Goal: Information Seeking & Learning: Check status

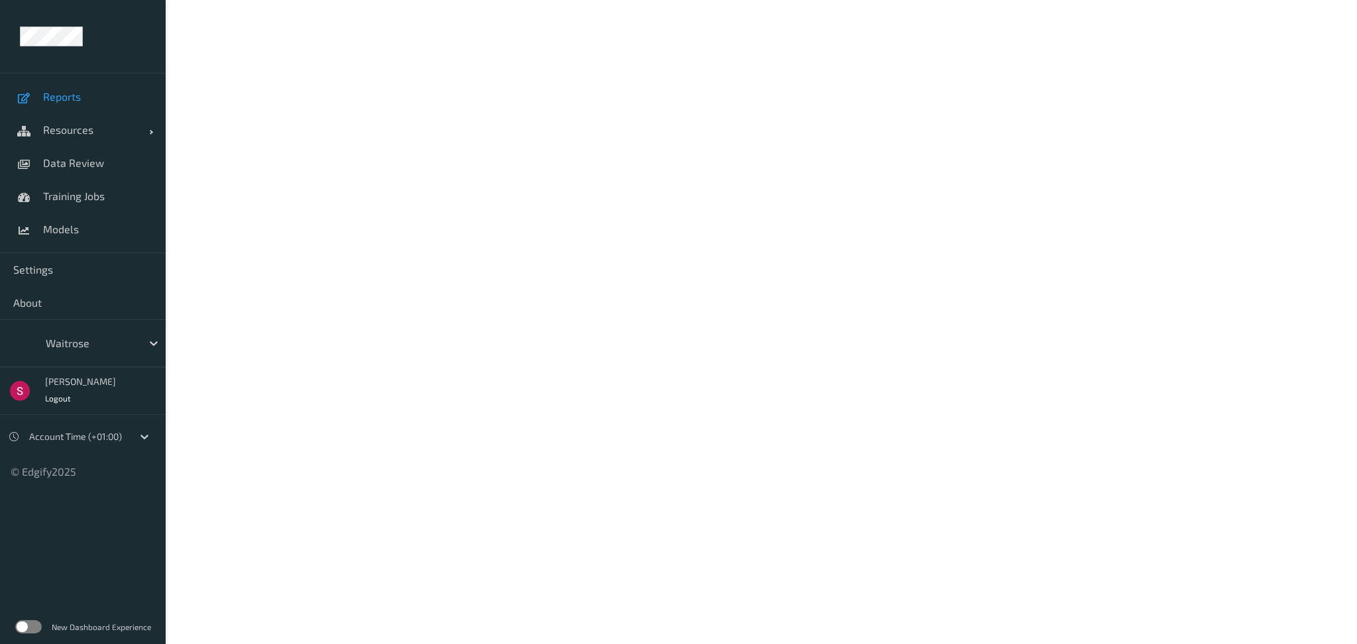
click at [58, 95] on span "Reports" at bounding box center [97, 96] width 109 height 13
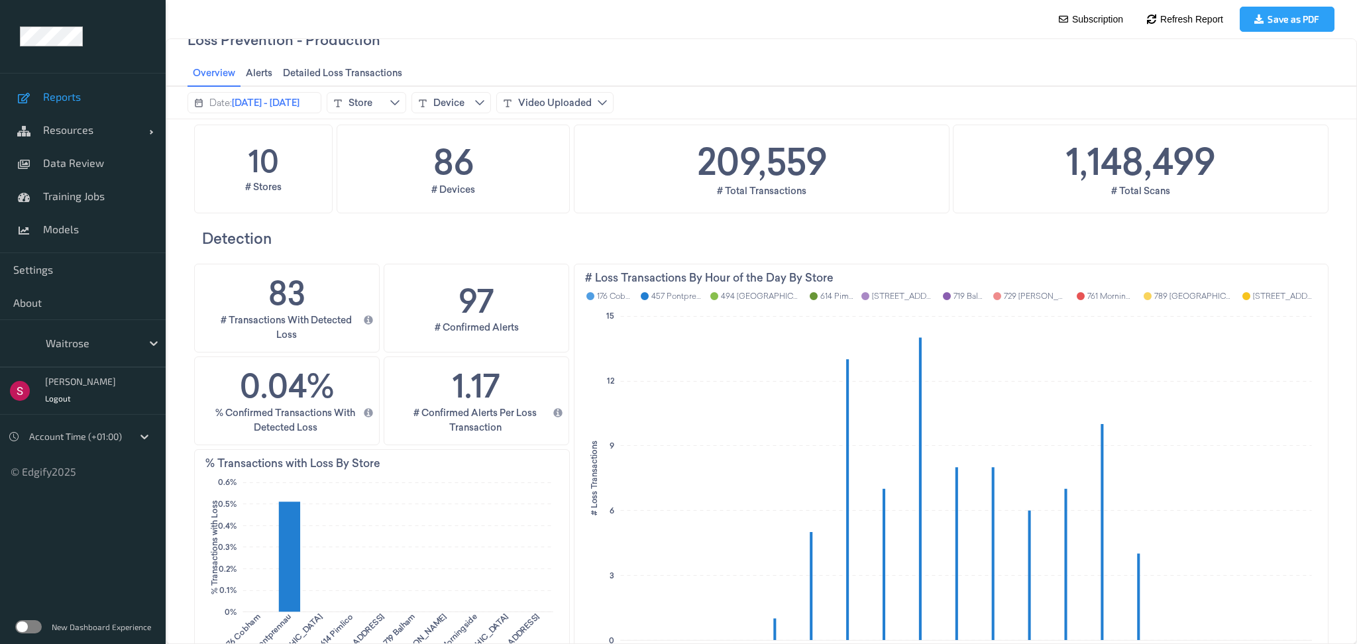
scroll to position [42, 0]
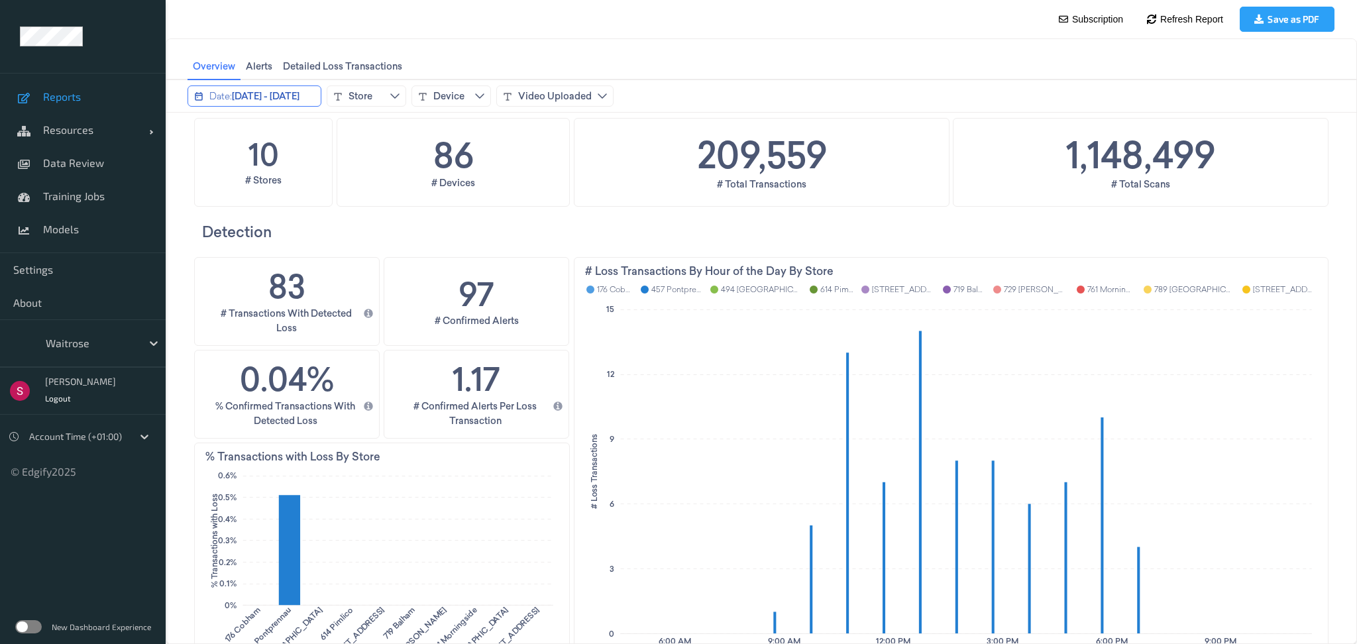
click at [274, 89] on span "May 11, 2025 - May 25, 2025" at bounding box center [266, 95] width 68 height 13
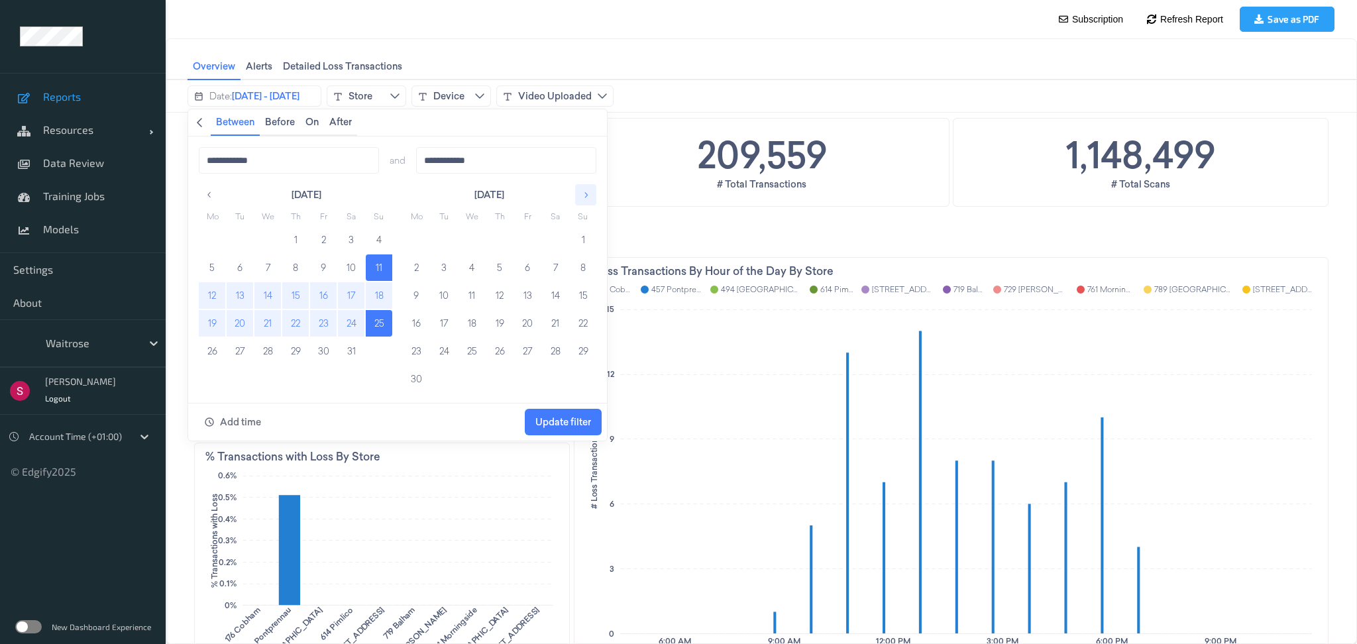
click at [584, 191] on icon "button" at bounding box center [585, 194] width 9 height 9
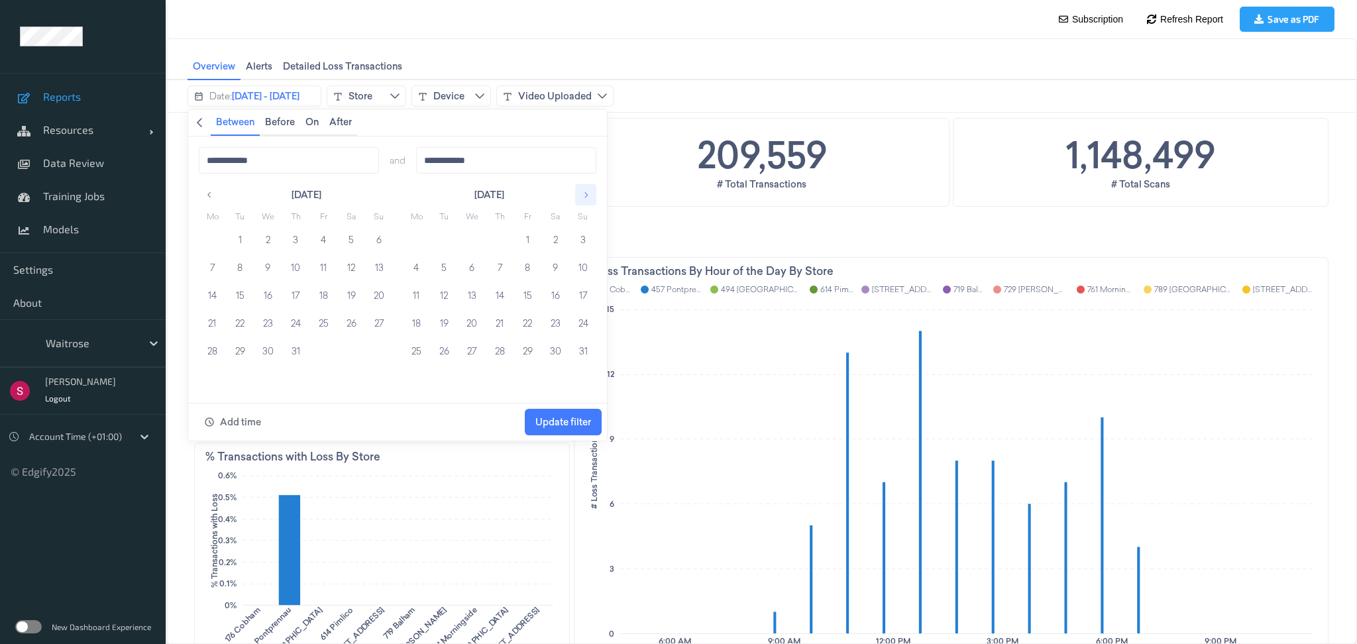
click at [584, 191] on icon "button" at bounding box center [585, 194] width 9 height 9
click at [30, 623] on label at bounding box center [28, 626] width 27 height 13
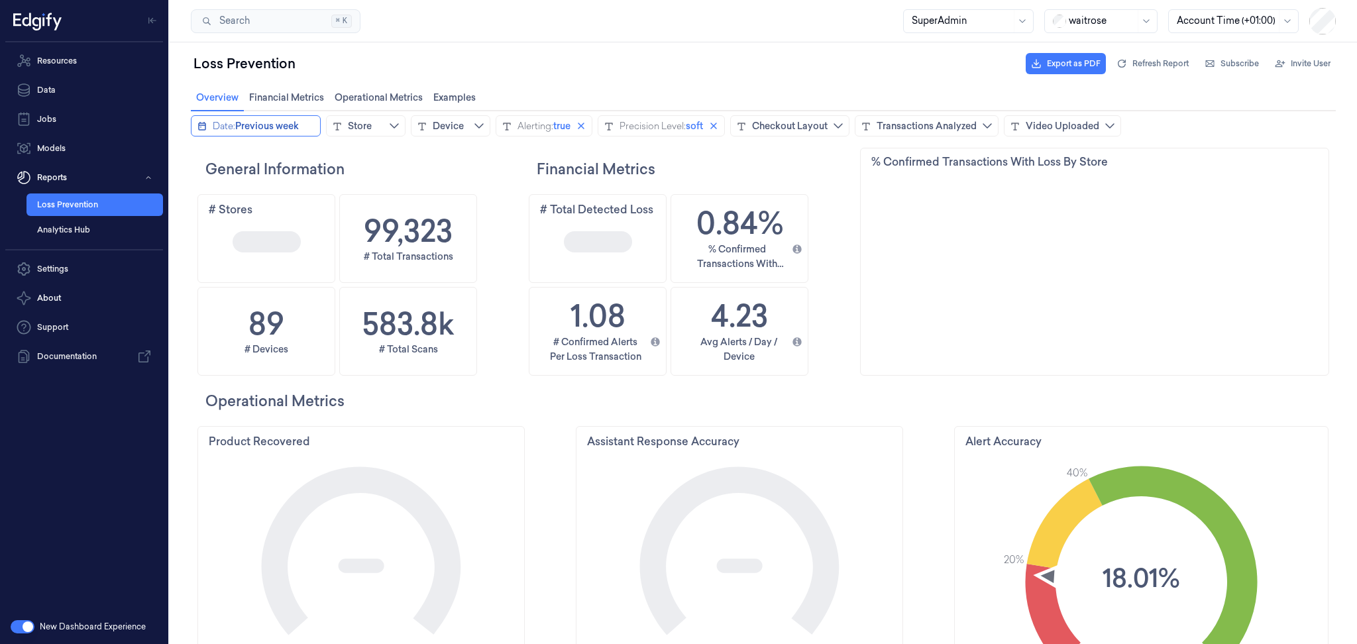
click at [244, 129] on span "Previous week" at bounding box center [267, 125] width 64 height 13
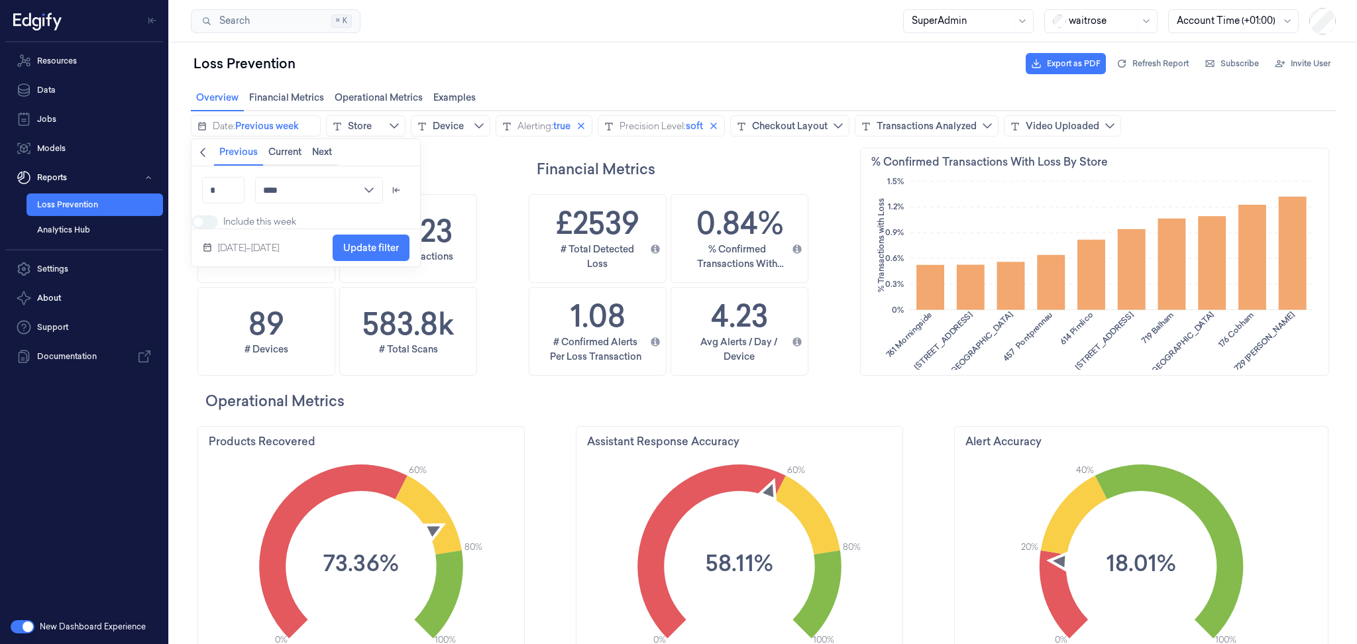
scroll to position [352, 65]
click at [203, 156] on icon "chevronleft icon" at bounding box center [202, 152] width 11 height 11
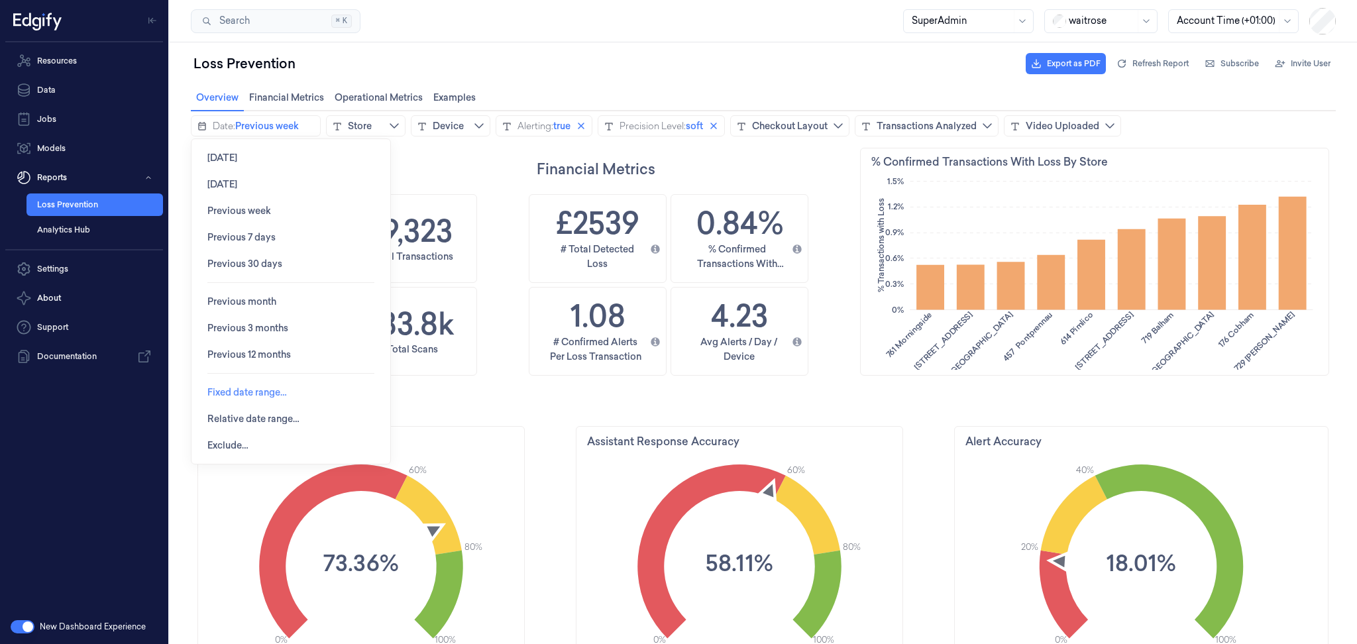
click at [263, 398] on span "Fixed date range…" at bounding box center [247, 392] width 80 height 25
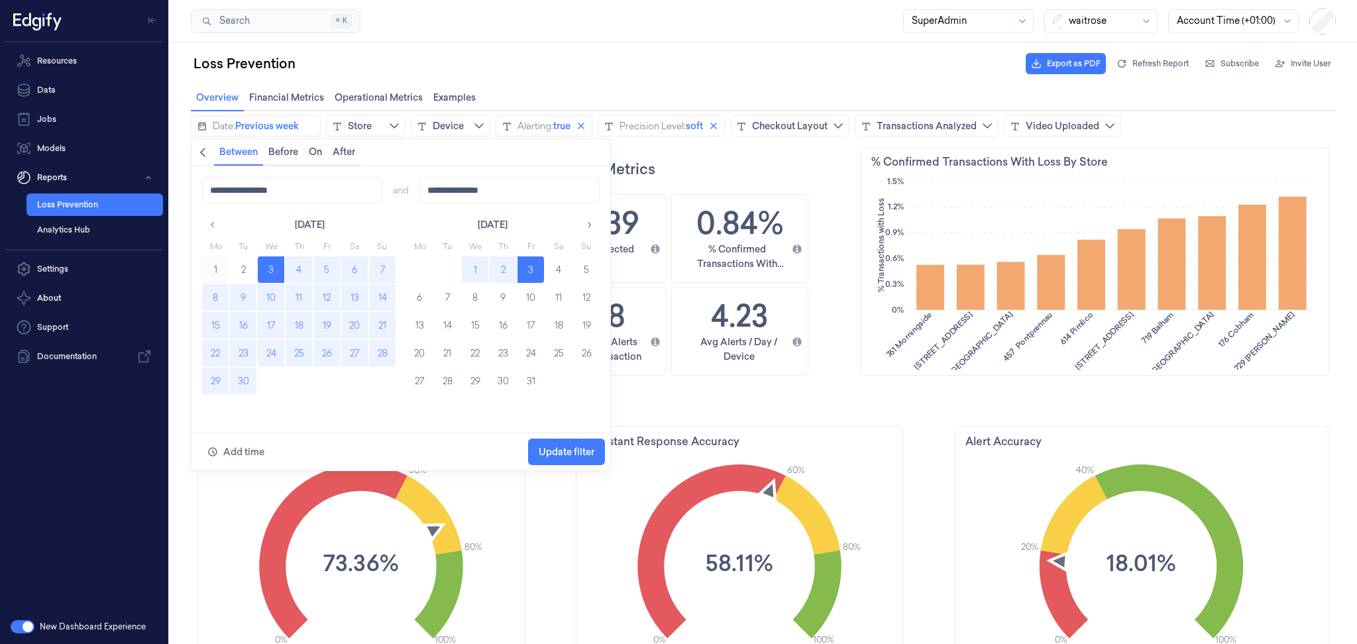
click at [211, 266] on button "1" at bounding box center [215, 269] width 27 height 27
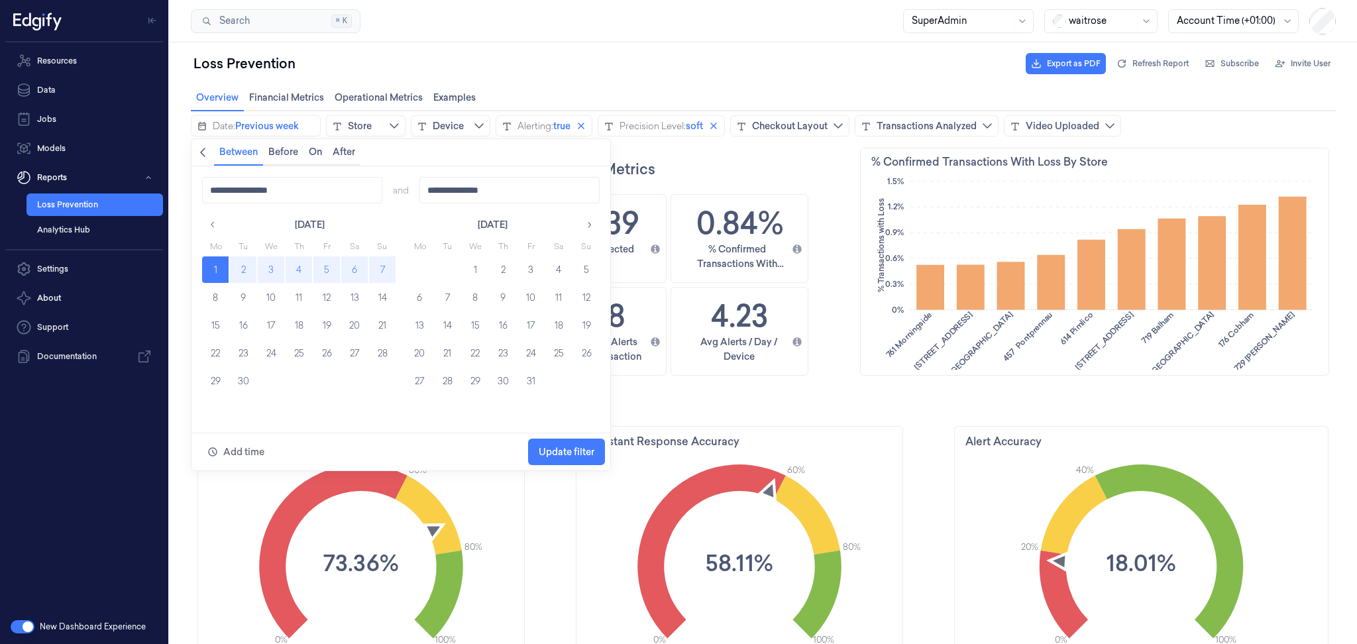
click at [382, 265] on button "7" at bounding box center [382, 269] width 27 height 27
type input "**********"
click at [568, 450] on span "Update filter" at bounding box center [567, 452] width 56 height 11
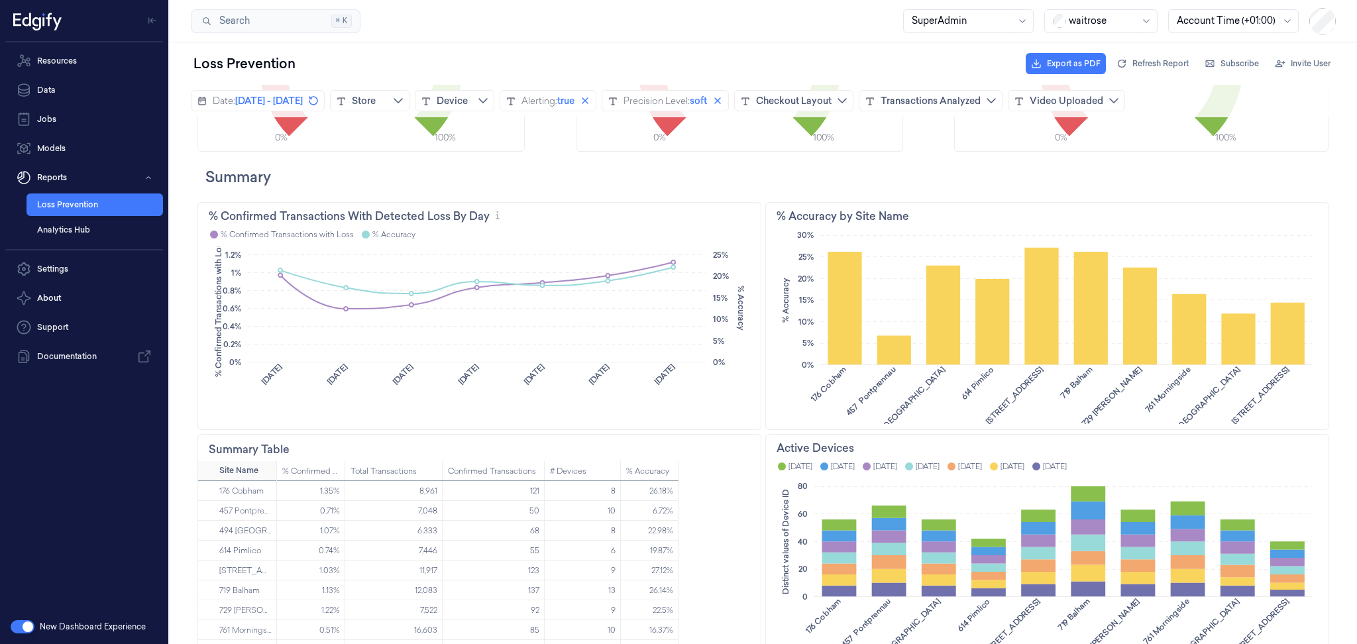
scroll to position [0, 0]
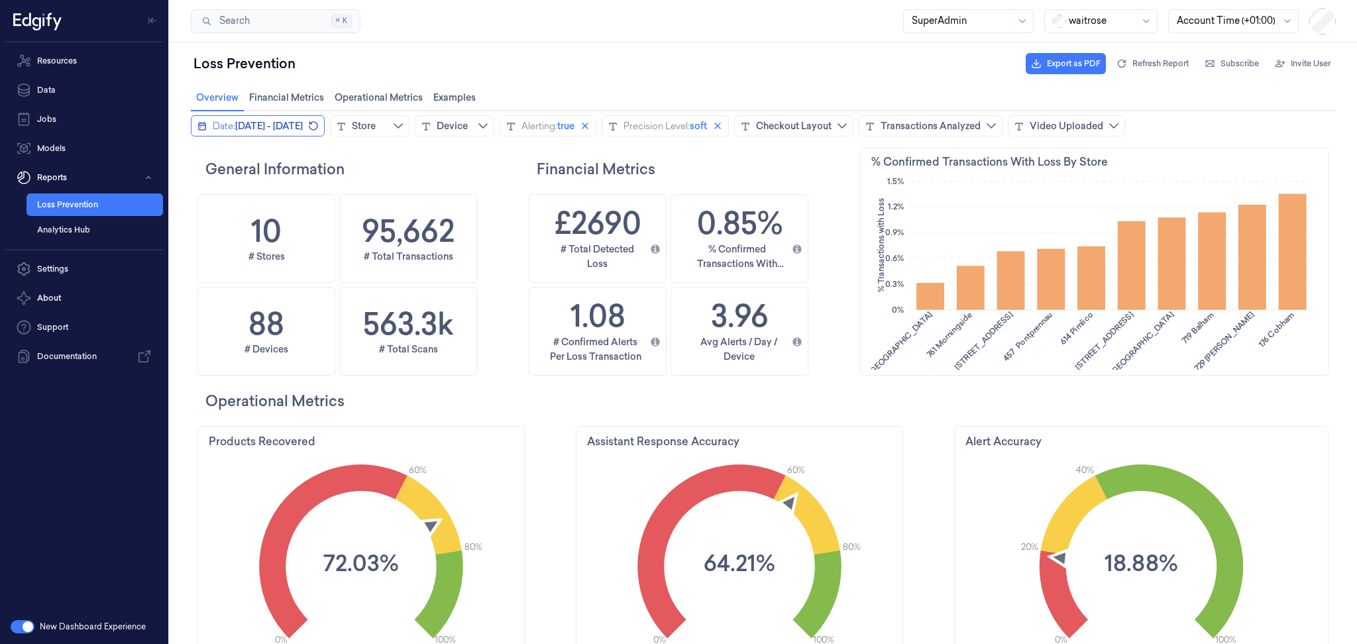
click at [303, 121] on span "September 1, 2025 - September 7, 2025" at bounding box center [269, 125] width 68 height 13
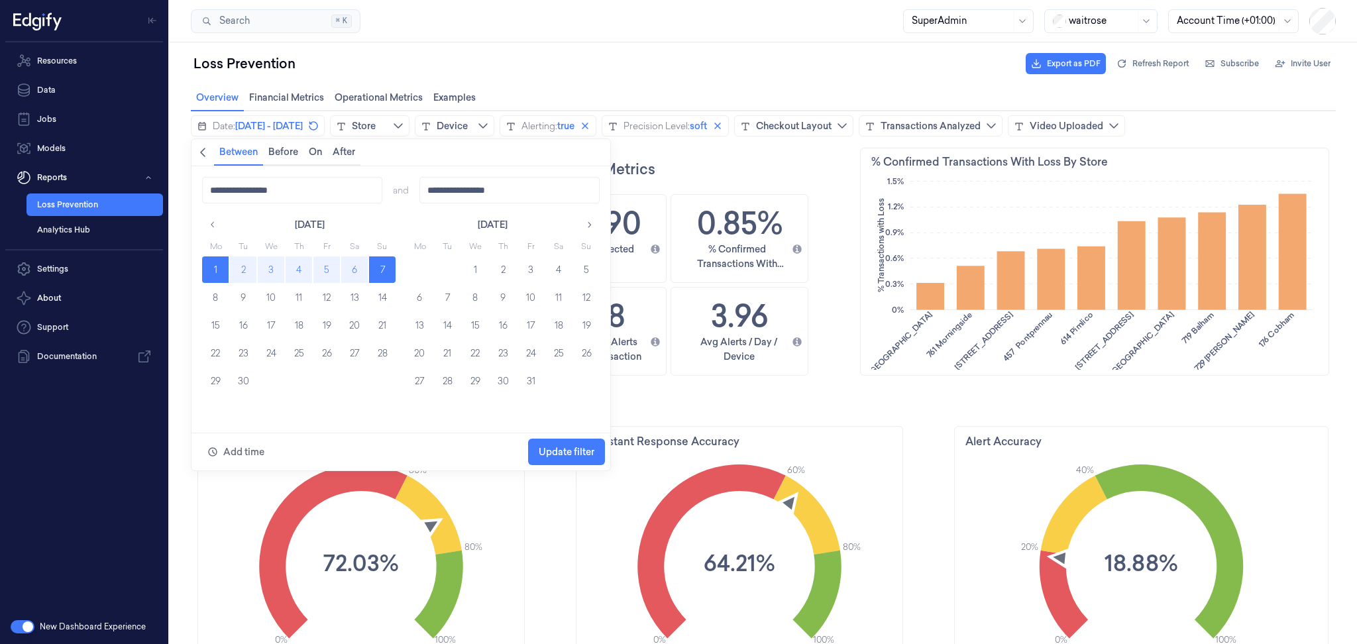
click at [214, 279] on button "1" at bounding box center [215, 269] width 27 height 27
click at [586, 456] on span "Update filter" at bounding box center [567, 452] width 56 height 11
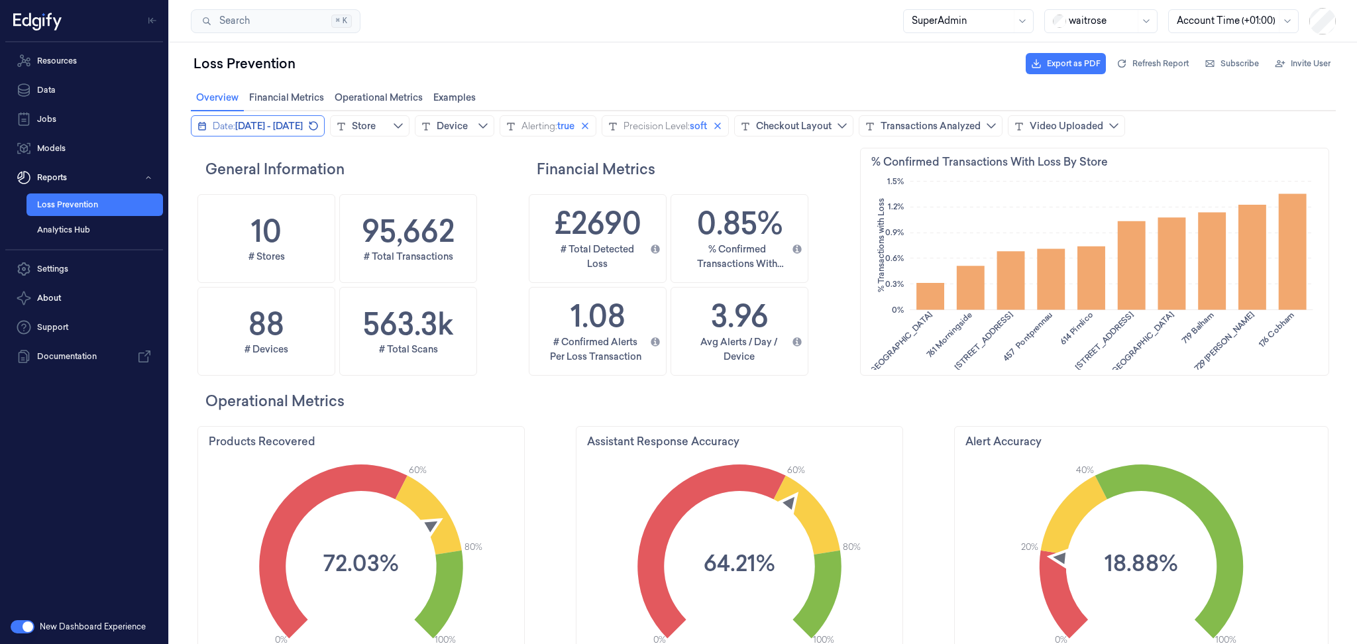
click at [284, 131] on span "September 1, 2025 - September 7, 2025" at bounding box center [269, 125] width 68 height 13
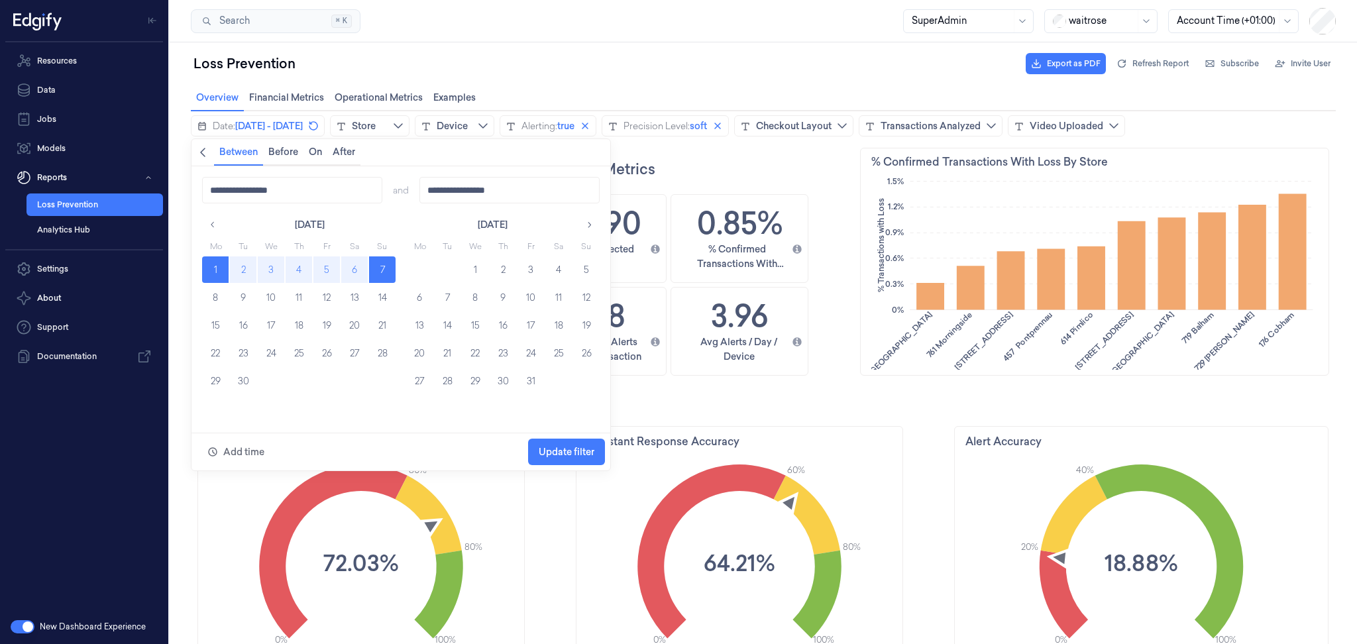
click at [213, 266] on button "1" at bounding box center [215, 269] width 27 height 27
type input "**********"
click at [588, 451] on span "Update filter" at bounding box center [567, 452] width 56 height 11
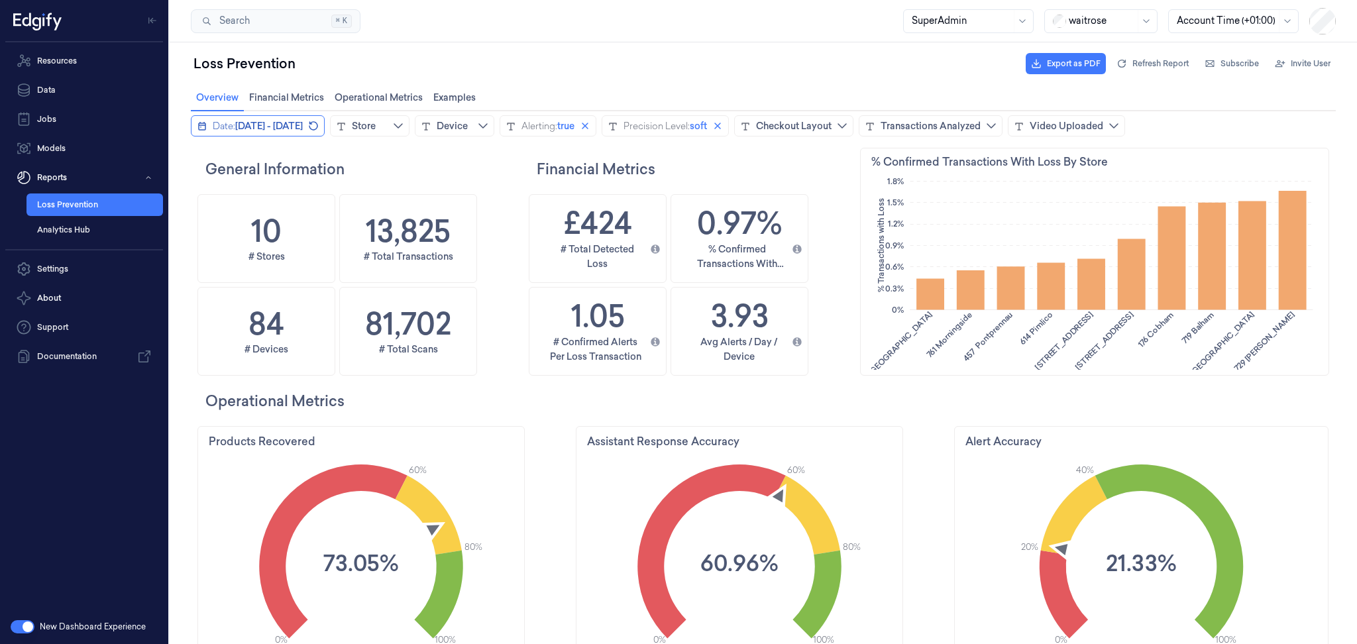
click at [303, 129] on span "September 1, 2025 - September 1, 2025" at bounding box center [269, 125] width 68 height 13
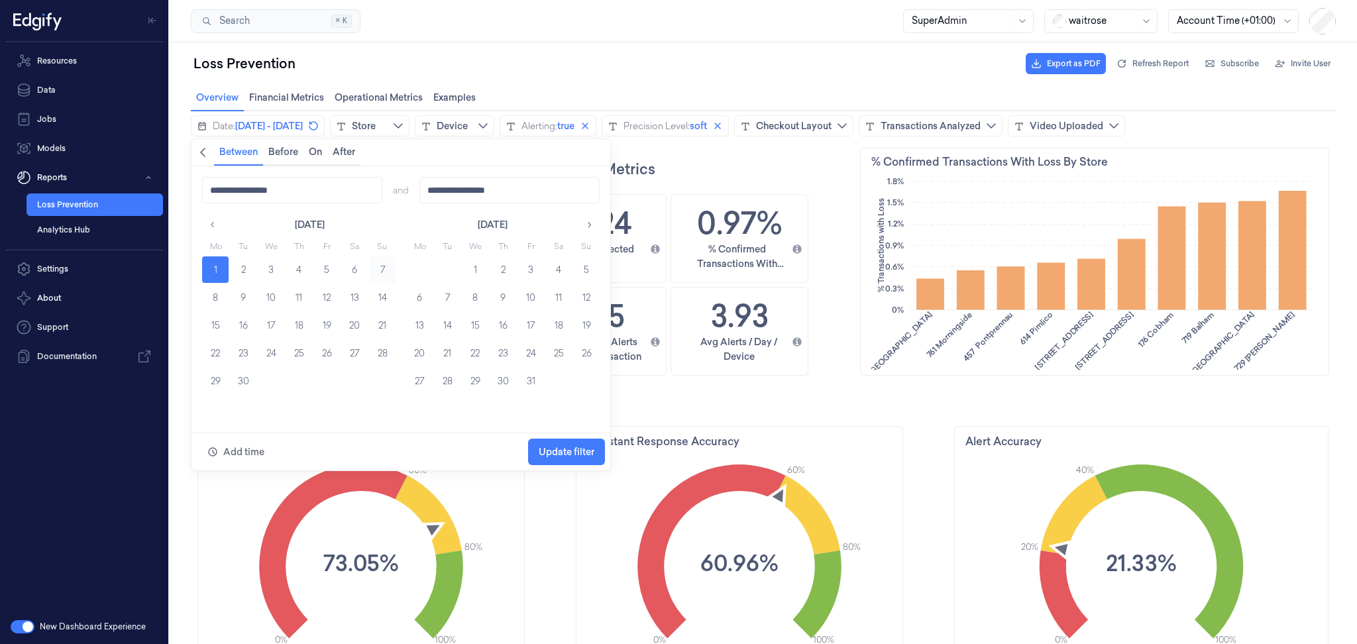
click at [378, 266] on button "7" at bounding box center [382, 269] width 27 height 27
click at [220, 268] on button "1" at bounding box center [215, 269] width 27 height 27
type input "**********"
click at [584, 452] on span "Update filter" at bounding box center [567, 452] width 56 height 11
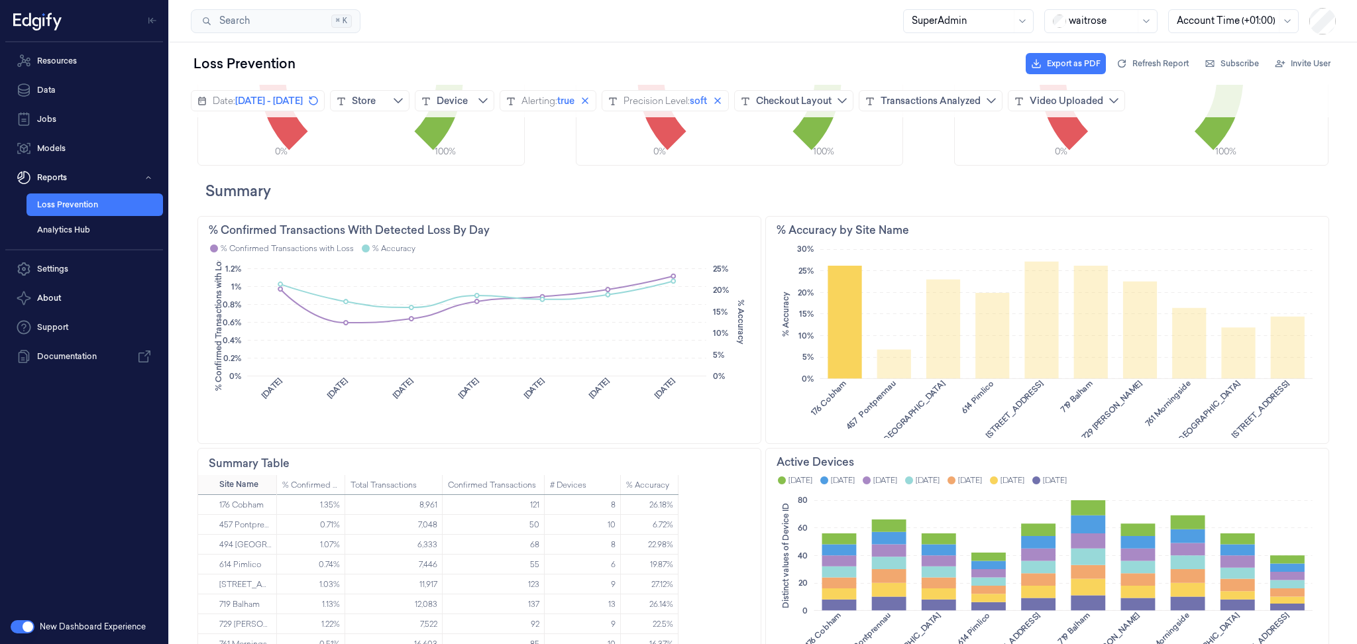
scroll to position [486, 0]
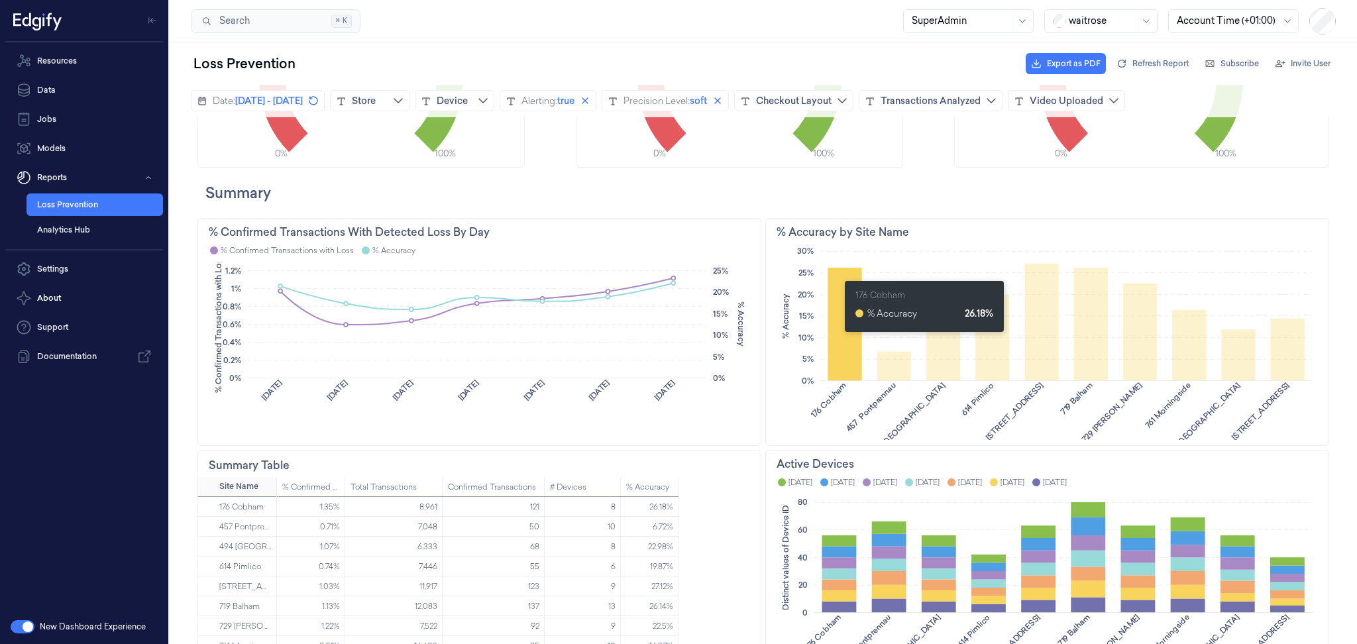
click at [838, 338] on icon at bounding box center [845, 324] width 34 height 113
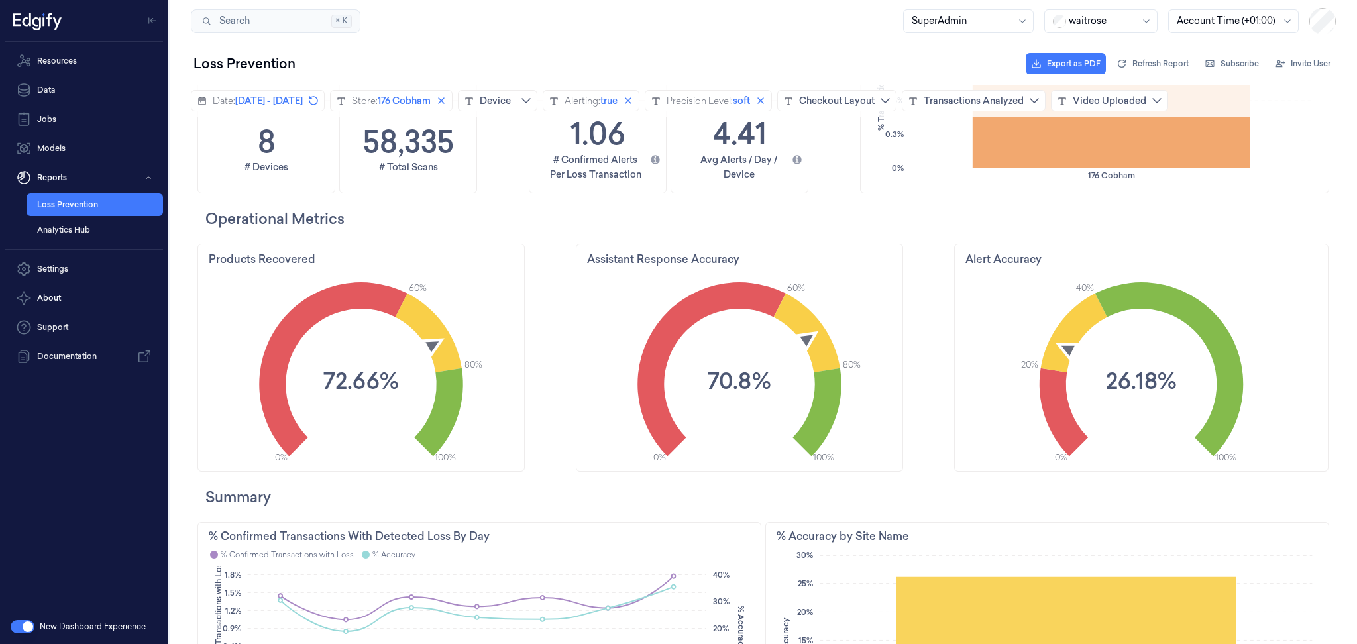
scroll to position [183, 0]
click at [1006, 258] on div "Alert Accuracy" at bounding box center [1003, 258] width 76 height 16
click at [1044, 258] on icon "info icon" at bounding box center [1049, 257] width 11 height 11
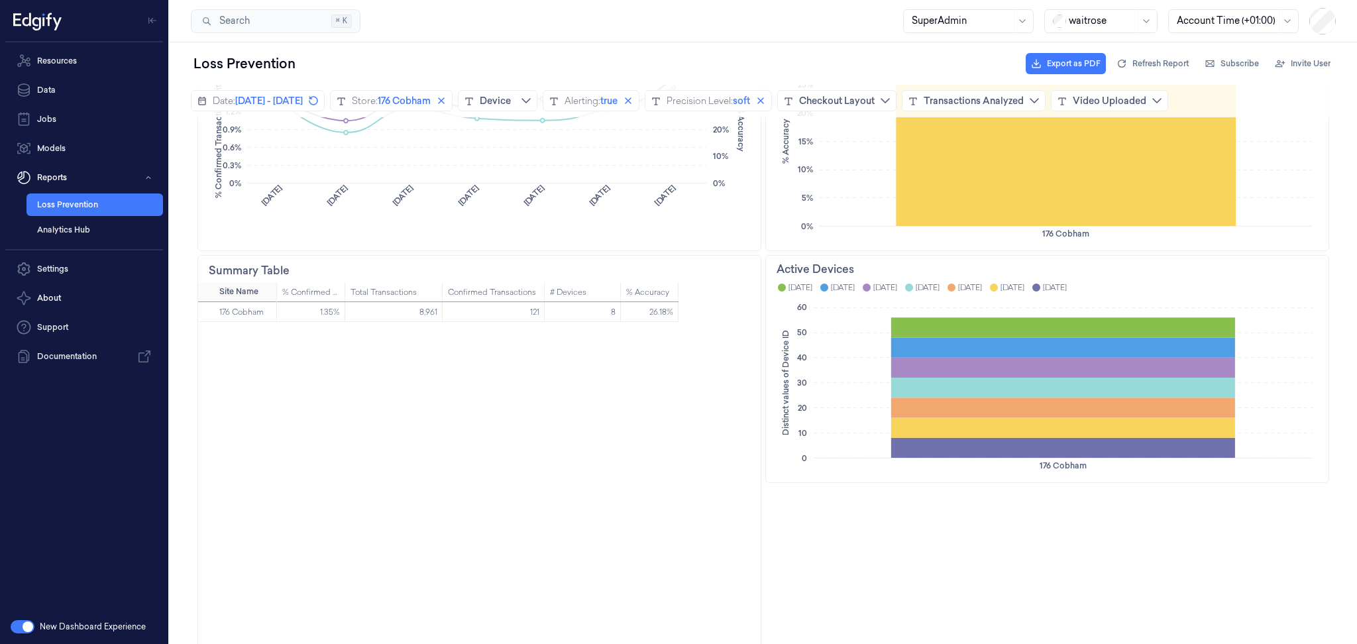
scroll to position [708, 0]
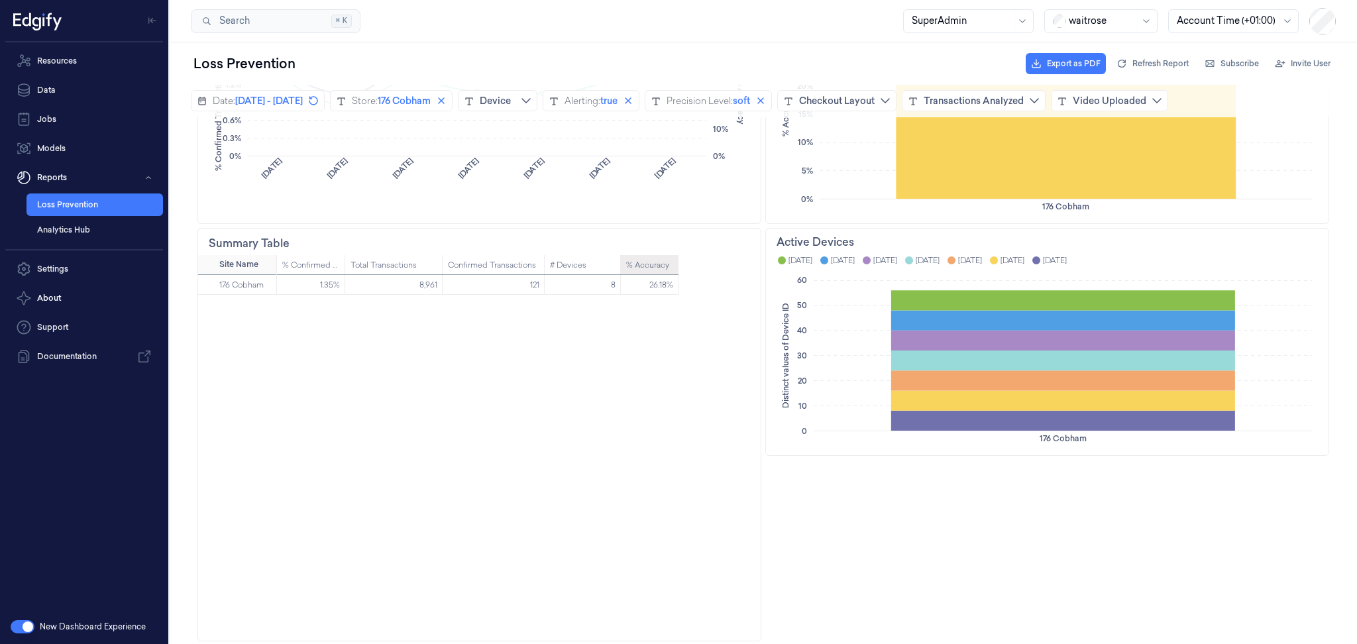
click at [639, 262] on div "% Accuracy" at bounding box center [647, 265] width 43 height 20
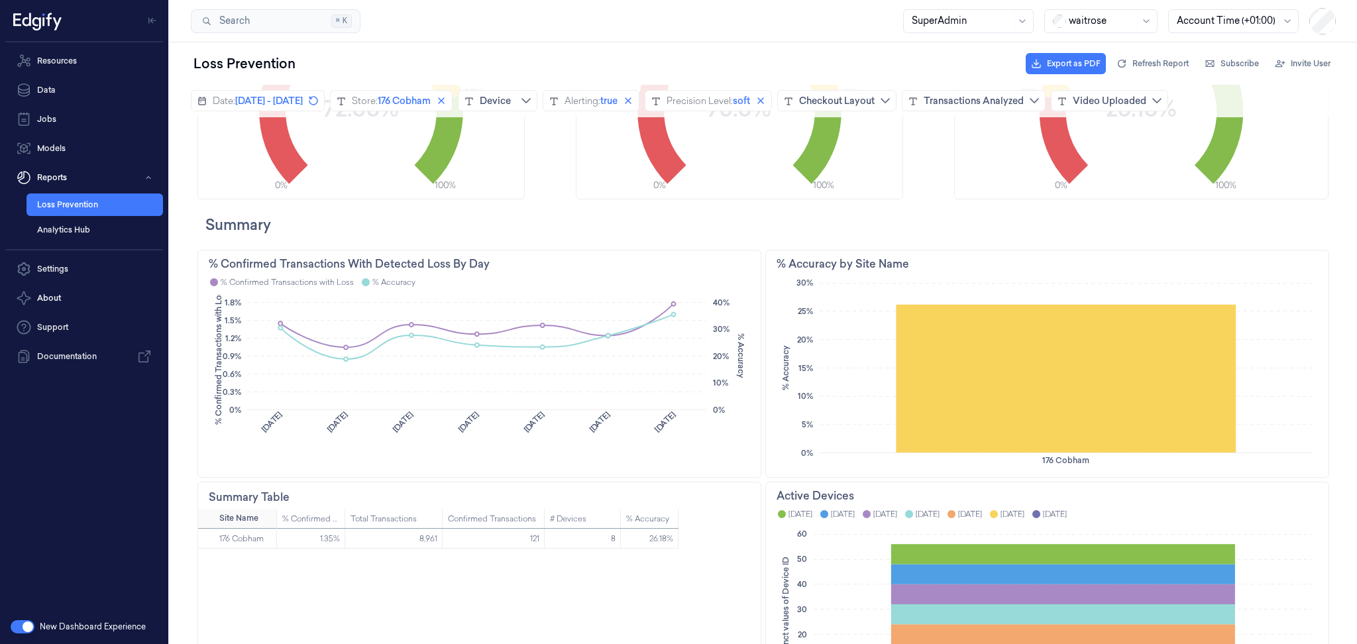
scroll to position [453, 0]
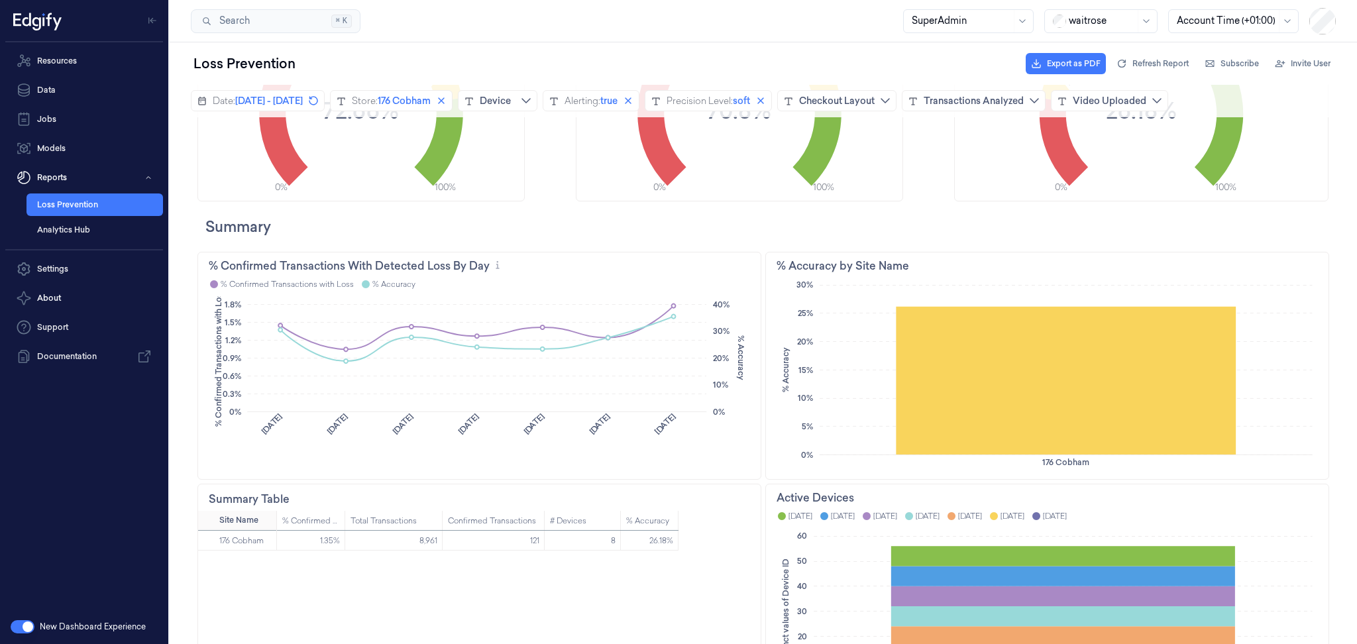
click at [665, 310] on icon "% Confirmed Transactions with Loss % Accuracy 0% 0.3% 0.6% 0.9% 1.2% 1.5% 1.8% …" at bounding box center [479, 384] width 541 height 177
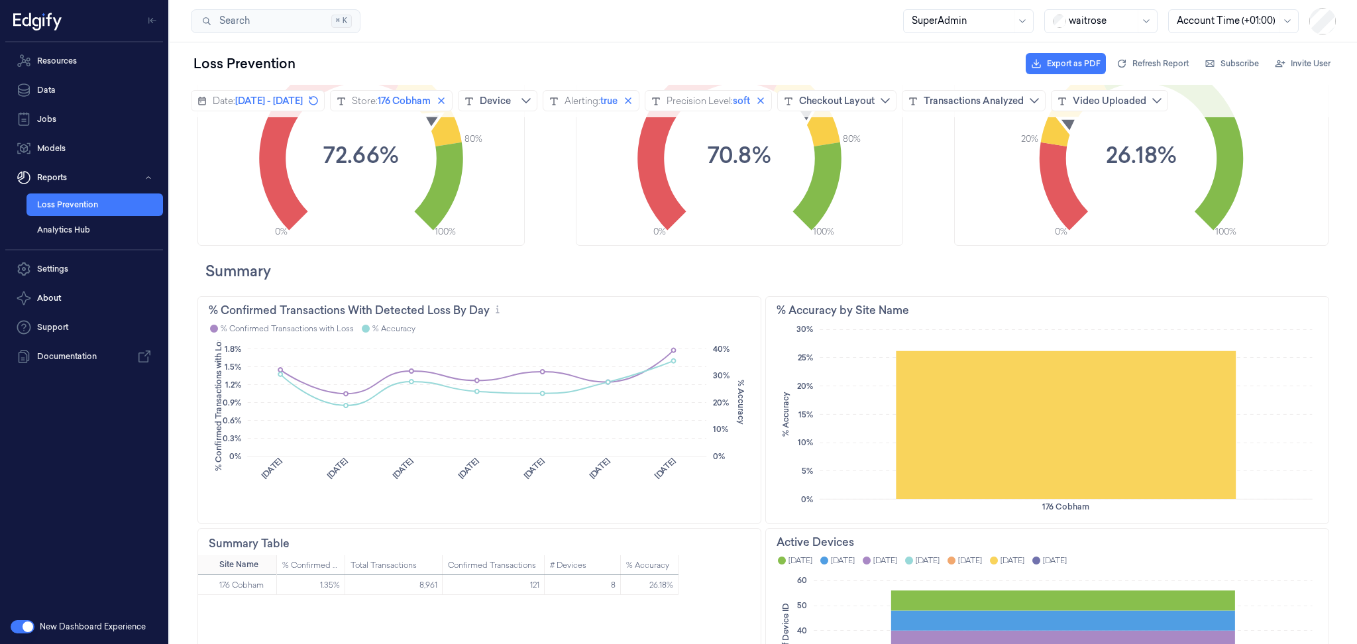
scroll to position [395, 0]
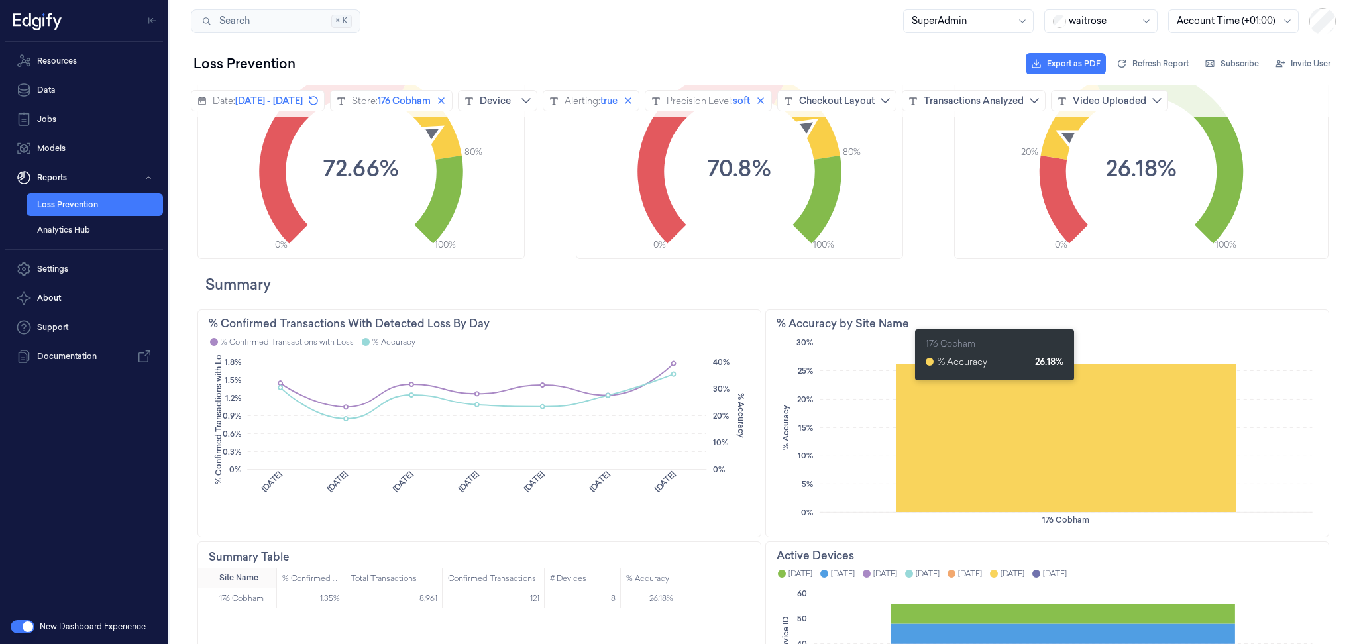
click at [908, 386] on icon at bounding box center [1066, 438] width 340 height 148
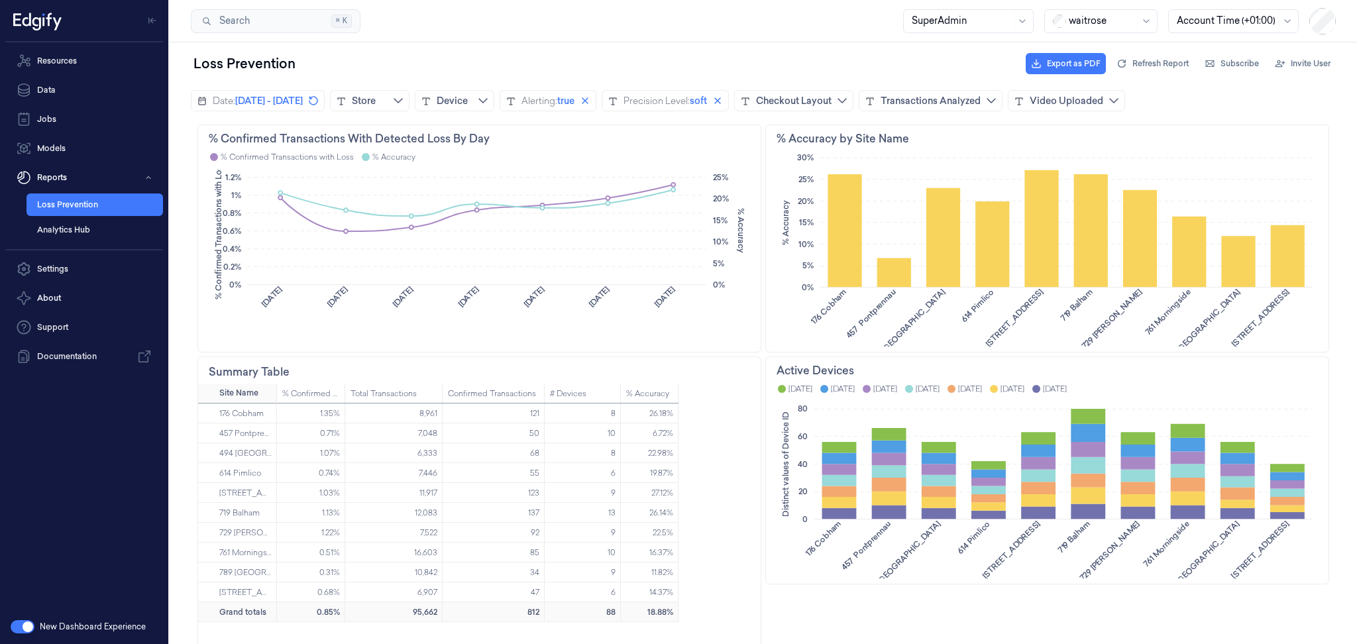
scroll to position [581, 0]
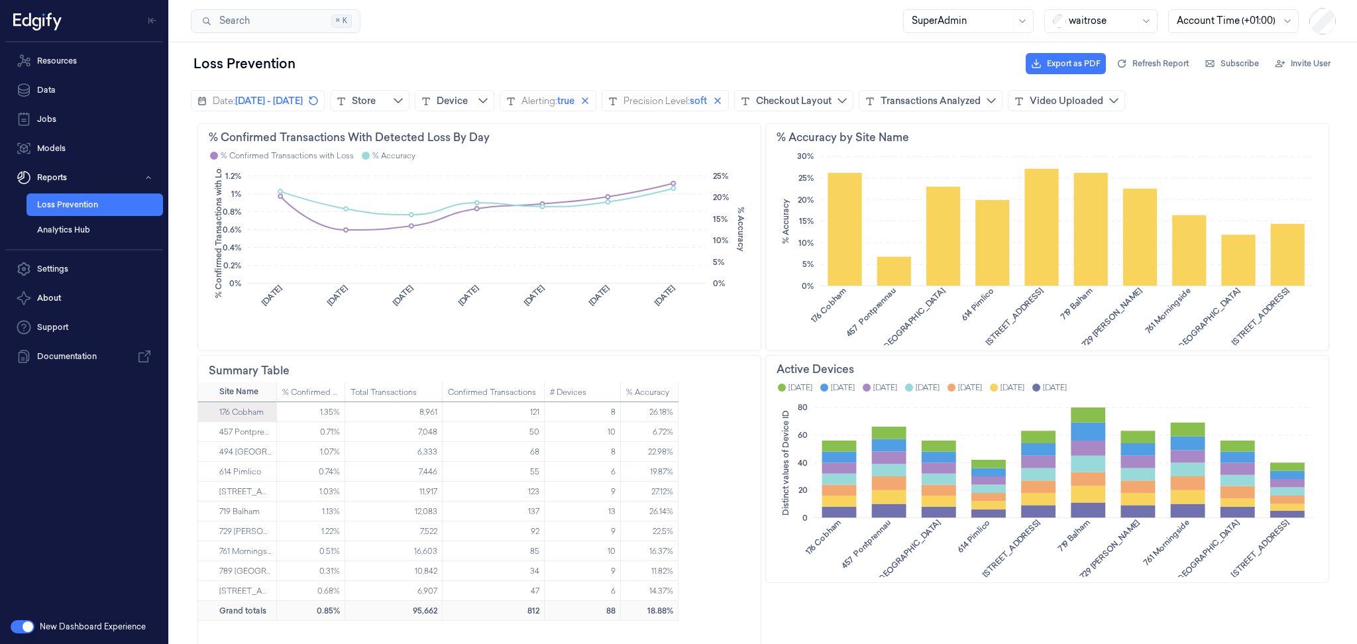
click at [231, 407] on div "176 Cobham" at bounding box center [241, 412] width 44 height 20
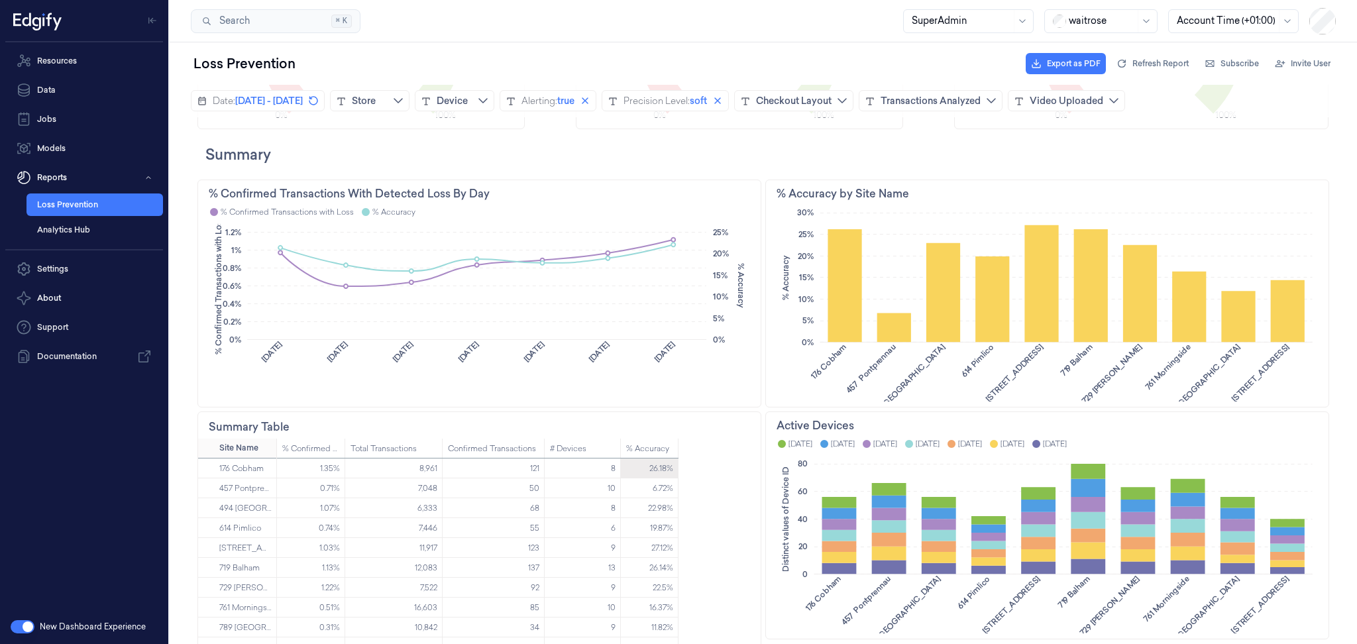
scroll to position [525, 0]
